Goal: Find contact information: Find contact information

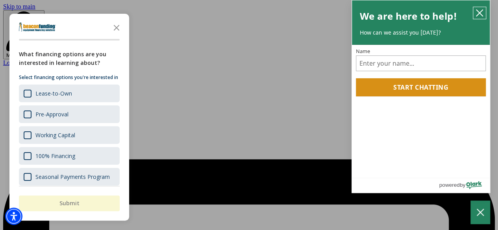
click at [480, 9] on icon "close chatbox" at bounding box center [479, 13] width 8 height 8
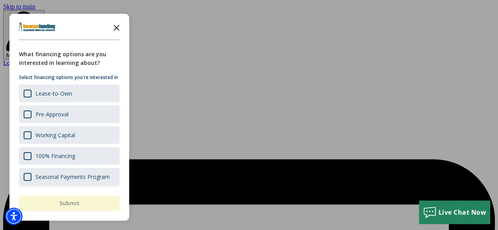
click at [118, 28] on icon "Close the survey" at bounding box center [117, 27] width 16 height 16
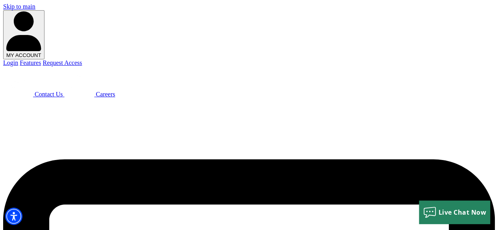
click at [63, 91] on span "Contact Us" at bounding box center [49, 94] width 28 height 7
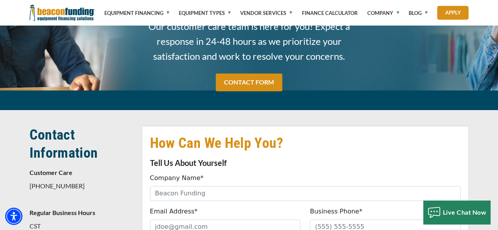
scroll to position [171, 0]
